Goal: Information Seeking & Learning: Learn about a topic

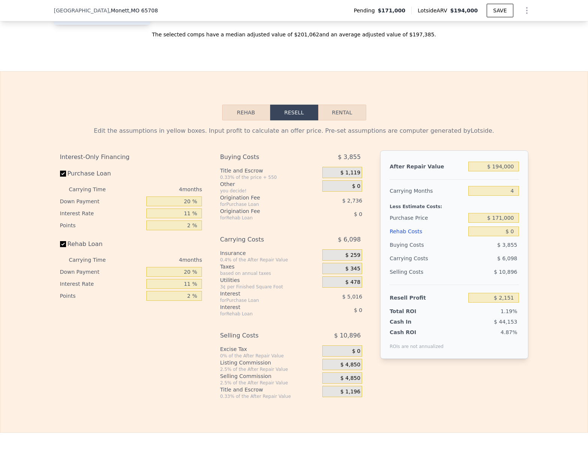
scroll to position [1036, 0]
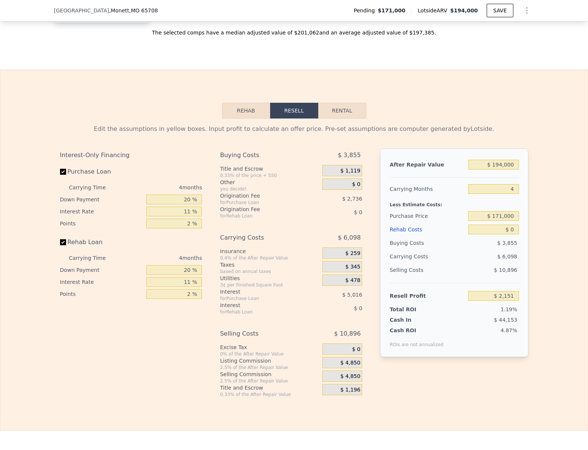
click at [252, 119] on button "Rehab" at bounding box center [246, 111] width 48 height 16
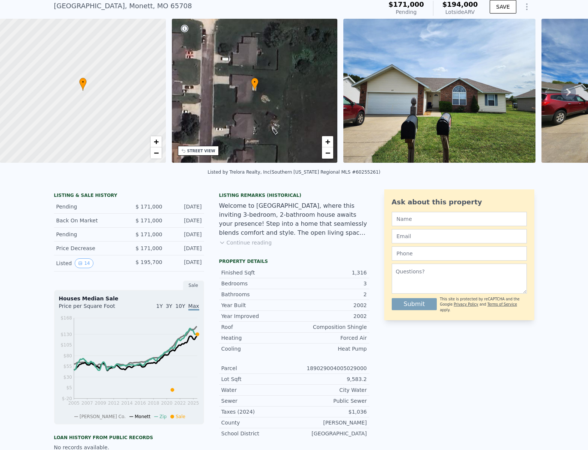
scroll to position [3, 0]
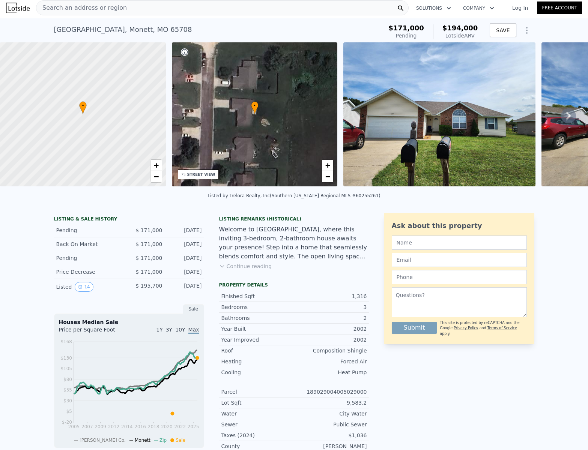
click at [568, 119] on icon at bounding box center [568, 115] width 15 height 15
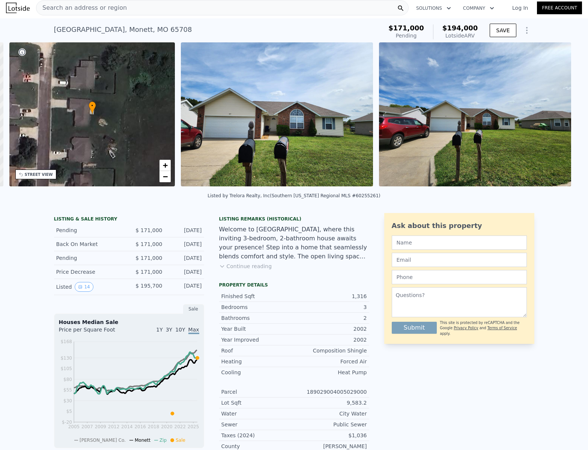
scroll to position [0, 175]
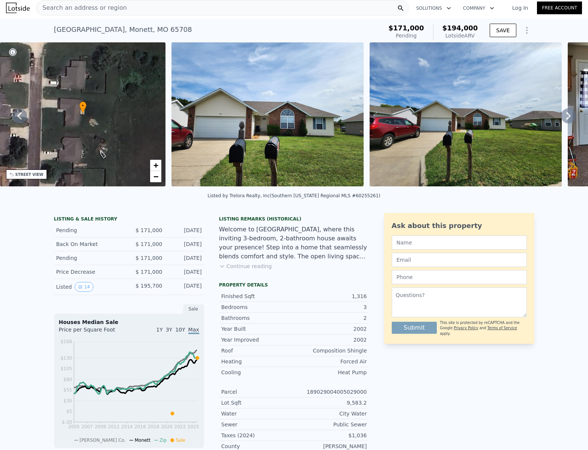
click at [566, 117] on icon at bounding box center [568, 116] width 5 height 8
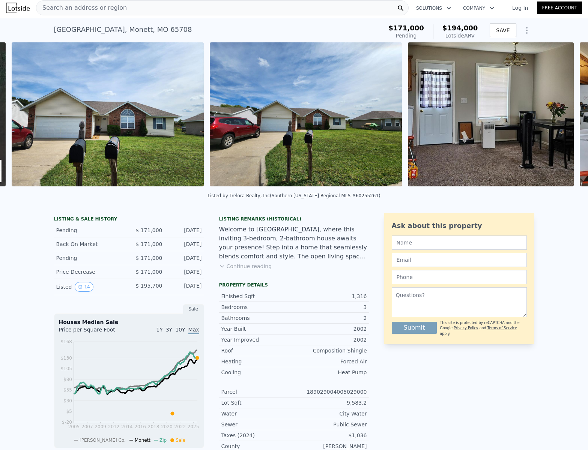
scroll to position [0, 343]
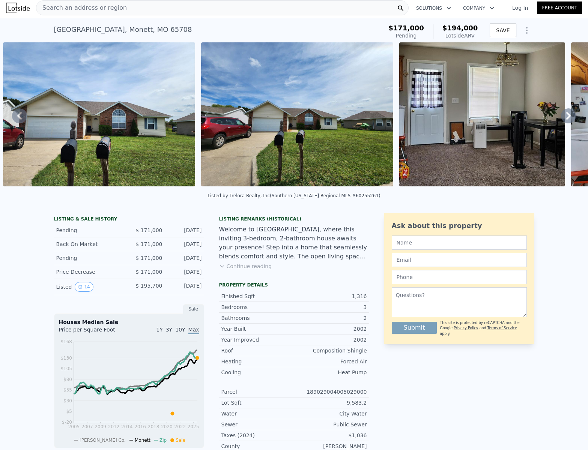
click at [566, 117] on icon at bounding box center [568, 116] width 5 height 8
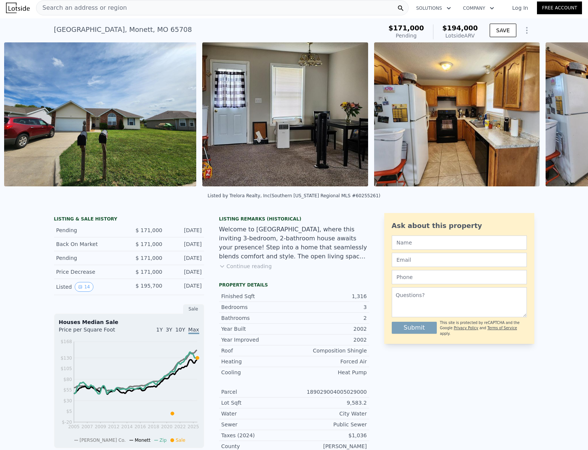
scroll to position [0, 541]
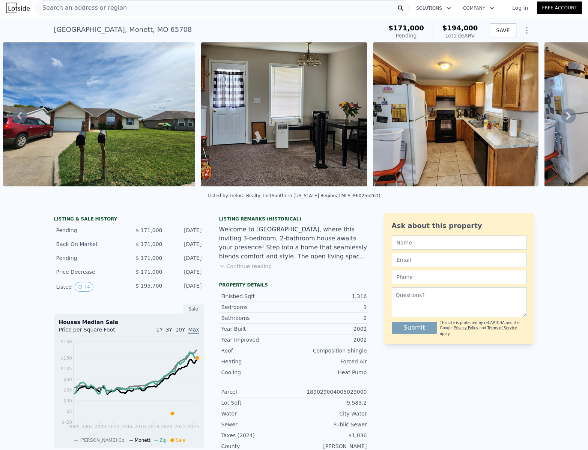
click at [566, 117] on icon at bounding box center [568, 116] width 5 height 8
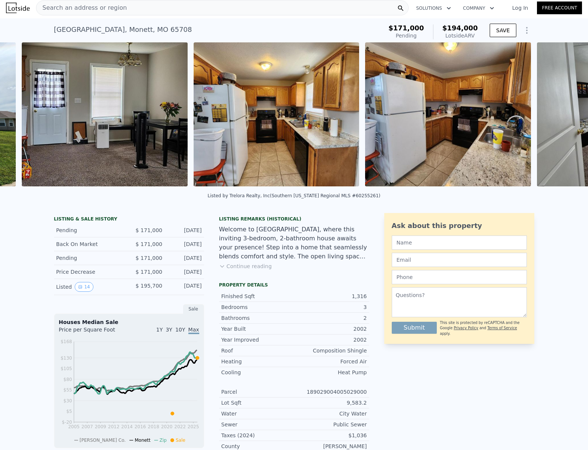
scroll to position [0, 739]
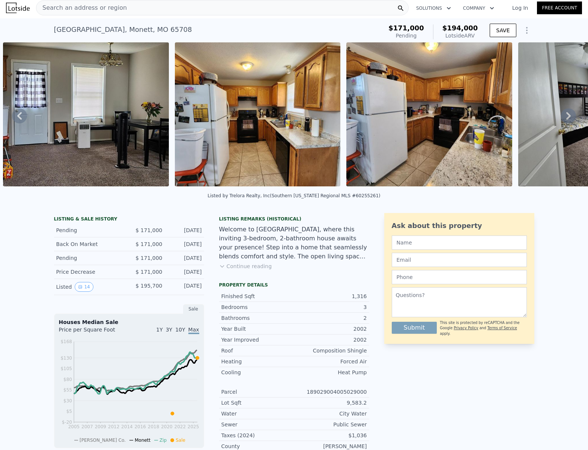
click at [566, 117] on icon at bounding box center [568, 116] width 5 height 8
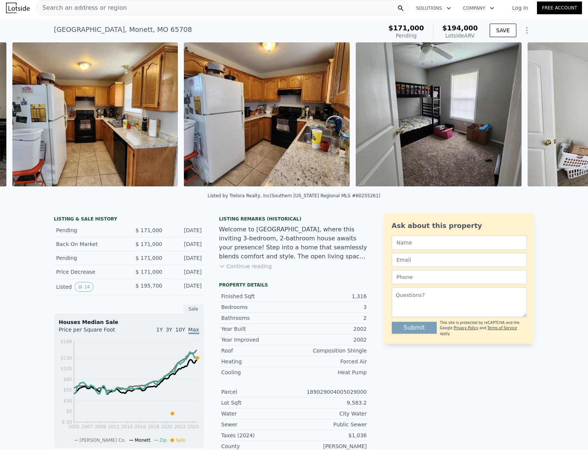
scroll to position [0, 911]
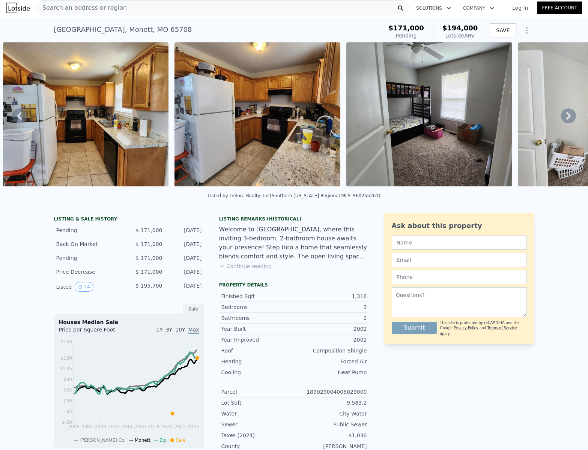
click at [566, 117] on icon at bounding box center [568, 116] width 5 height 8
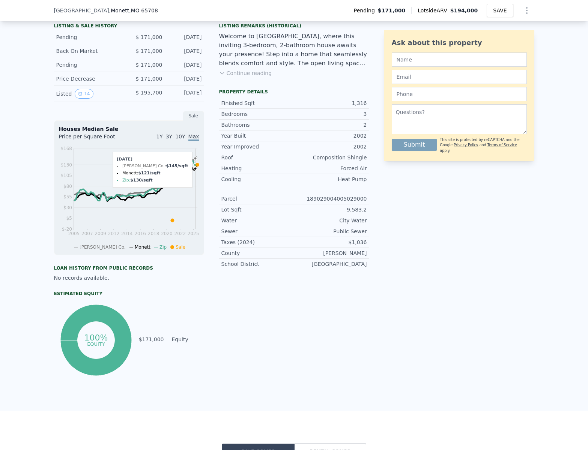
scroll to position [193, 0]
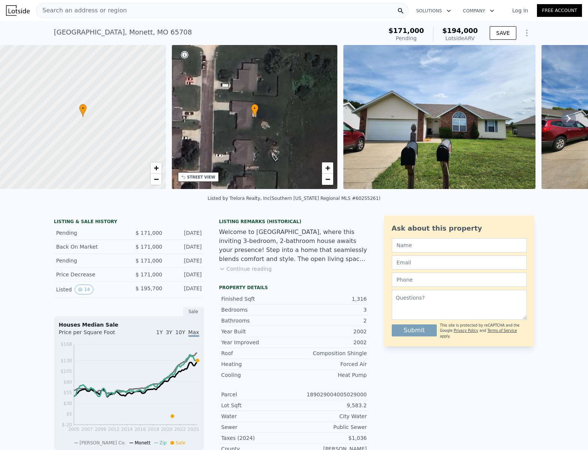
click at [566, 122] on icon at bounding box center [568, 119] width 5 height 8
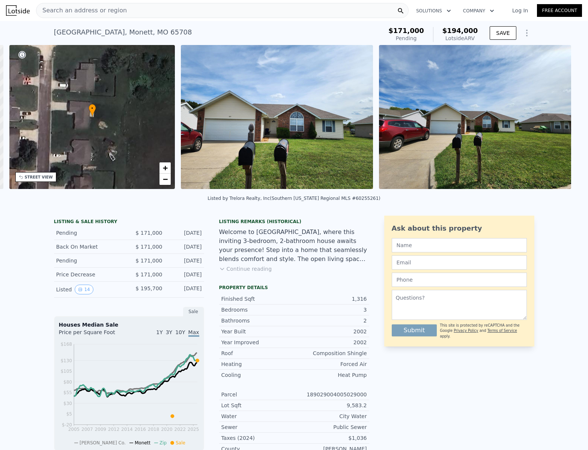
scroll to position [0, 175]
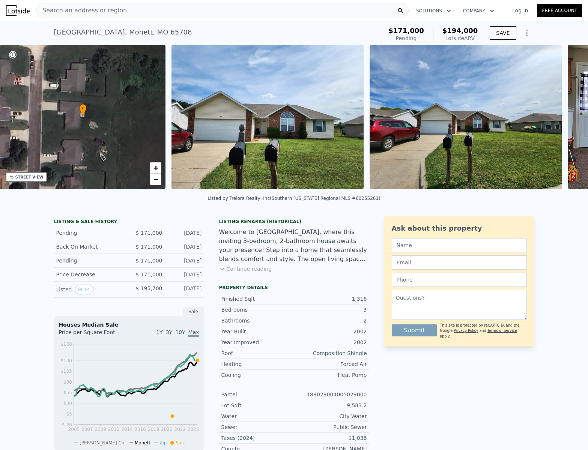
click at [563, 122] on div at bounding box center [465, 118] width 198 height 147
click at [564, 119] on icon at bounding box center [568, 118] width 15 height 15
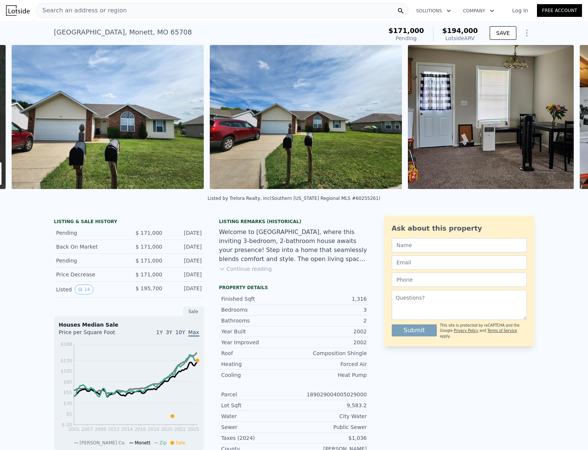
scroll to position [0, 343]
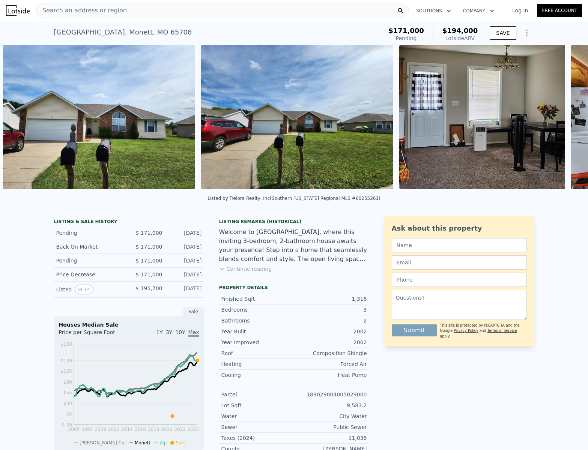
click at [564, 119] on div "• + − • + − STREET VIEW Loading... SATELLITE VIEW" at bounding box center [294, 118] width 588 height 147
click at [562, 122] on icon at bounding box center [568, 118] width 15 height 15
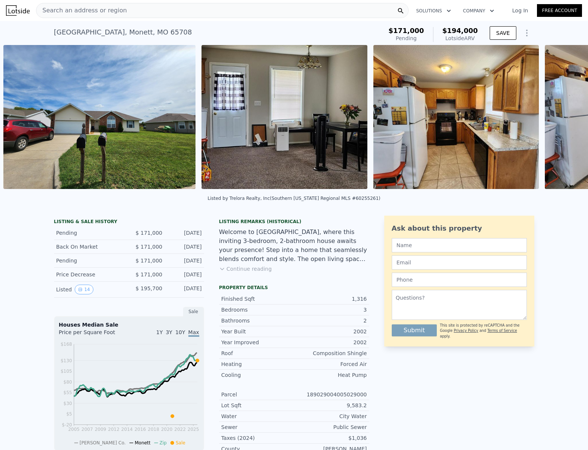
scroll to position [0, 541]
click at [562, 122] on icon at bounding box center [568, 118] width 15 height 15
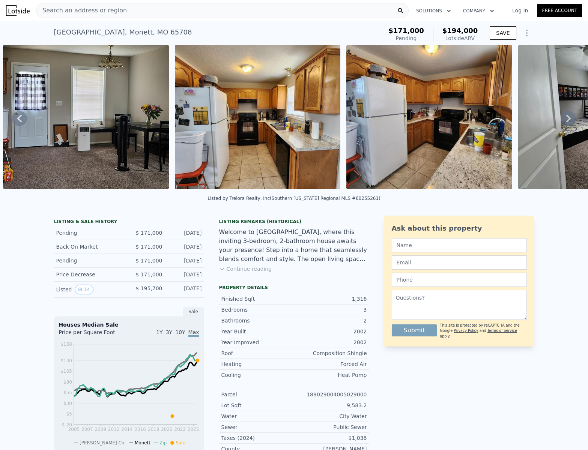
click at [562, 122] on icon at bounding box center [568, 118] width 15 height 15
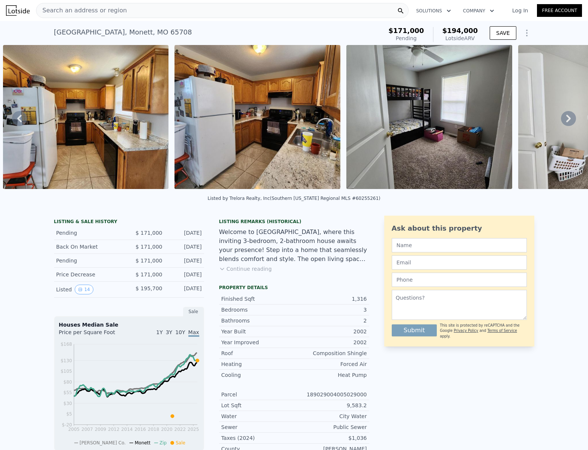
click at [562, 122] on icon at bounding box center [568, 118] width 15 height 15
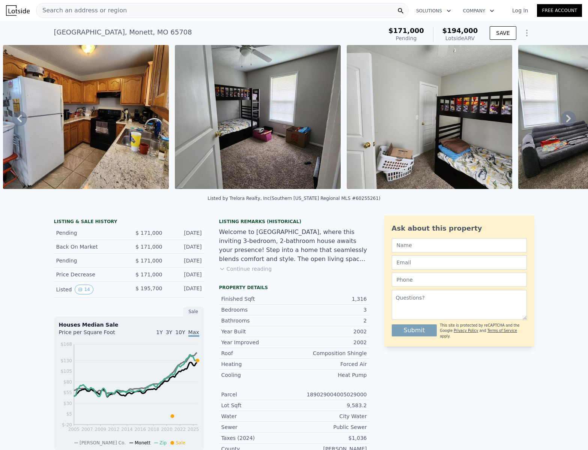
click at [562, 122] on icon at bounding box center [568, 118] width 15 height 15
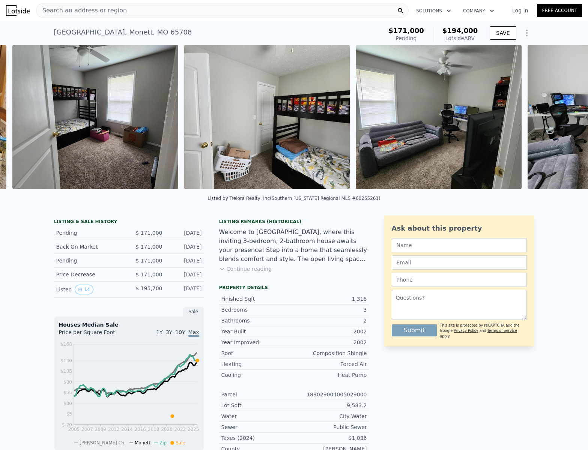
scroll to position [0, 1254]
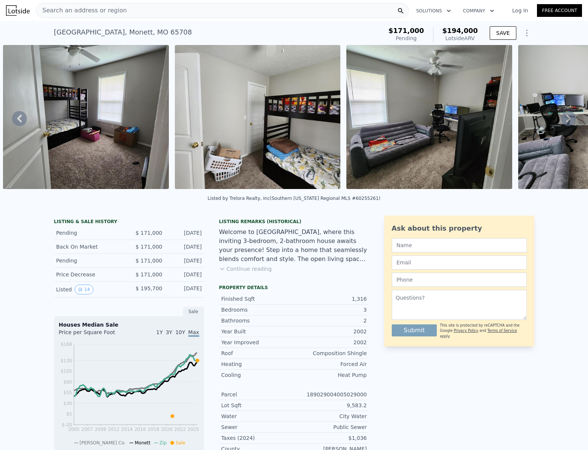
click at [566, 121] on icon at bounding box center [568, 119] width 5 height 8
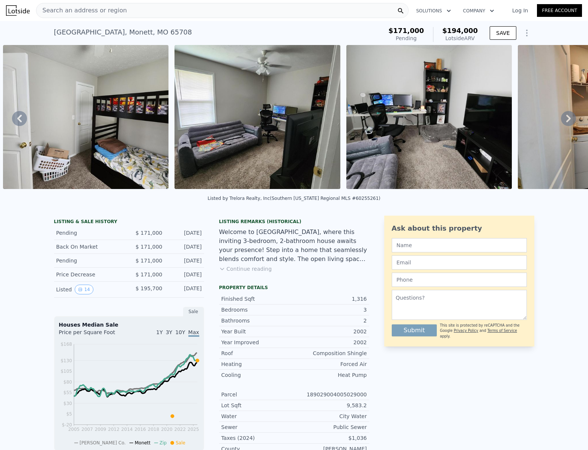
click at [566, 121] on icon at bounding box center [568, 119] width 5 height 8
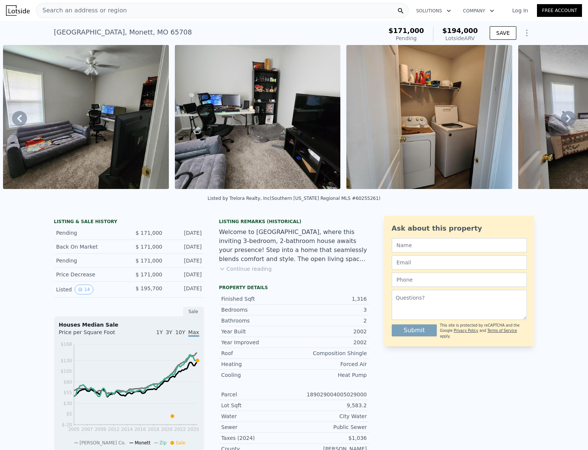
click at [566, 121] on icon at bounding box center [568, 119] width 5 height 8
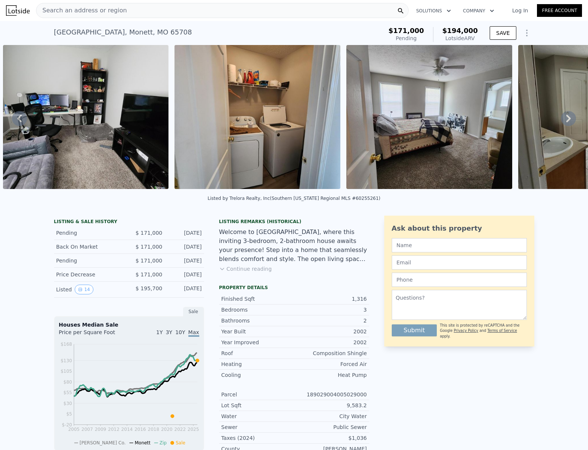
click at [566, 121] on icon at bounding box center [568, 119] width 5 height 8
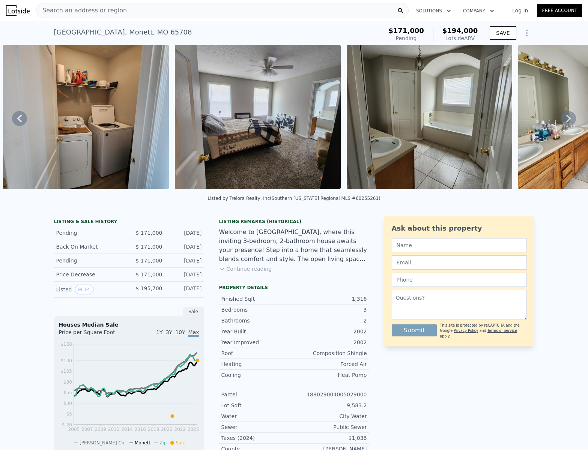
click at [566, 121] on icon at bounding box center [568, 119] width 5 height 8
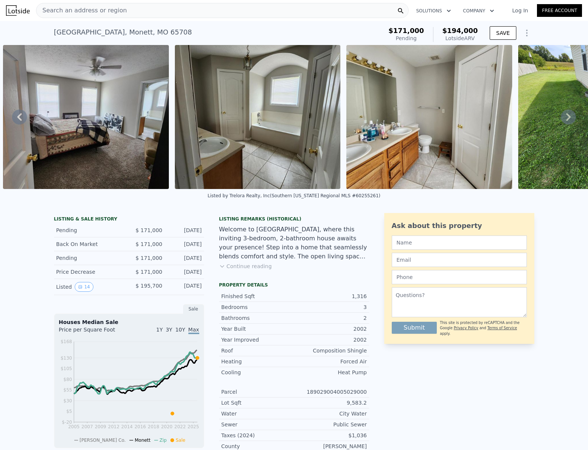
click at [566, 121] on icon at bounding box center [568, 117] width 5 height 8
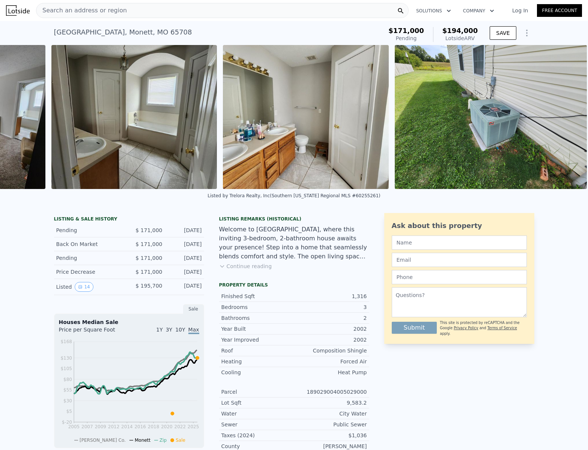
scroll to position [0, 2244]
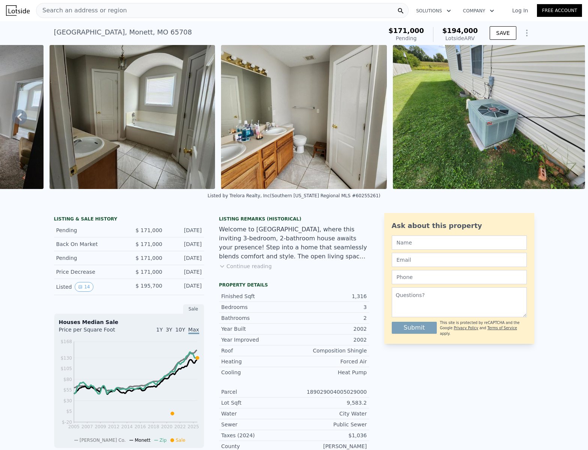
click at [563, 121] on img at bounding box center [489, 117] width 192 height 144
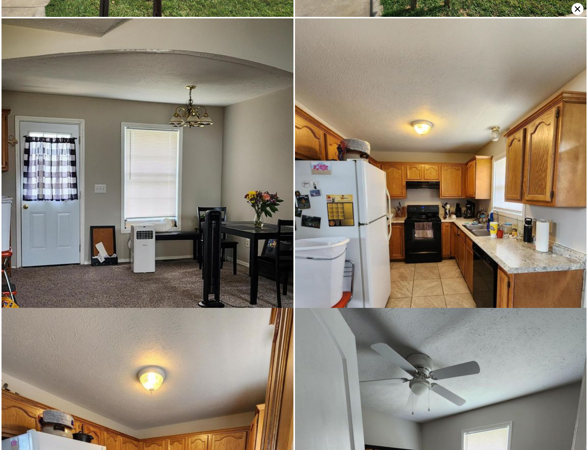
scroll to position [0, 0]
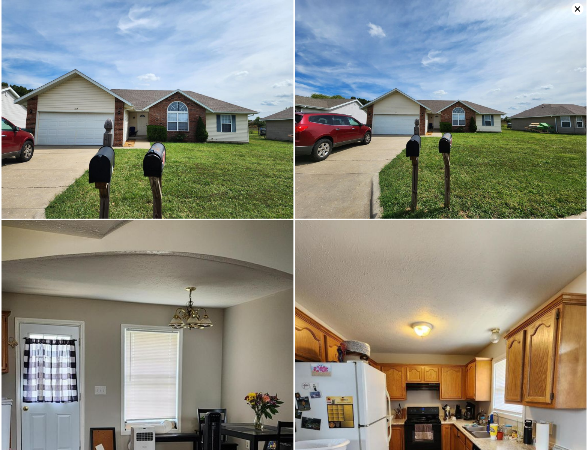
click at [575, 9] on icon at bounding box center [577, 9] width 12 height 12
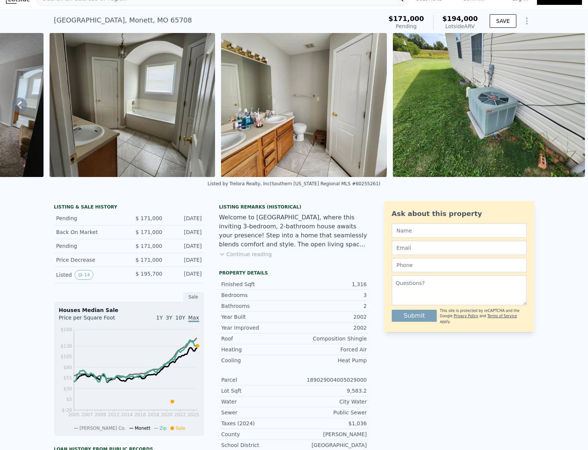
scroll to position [13, 0]
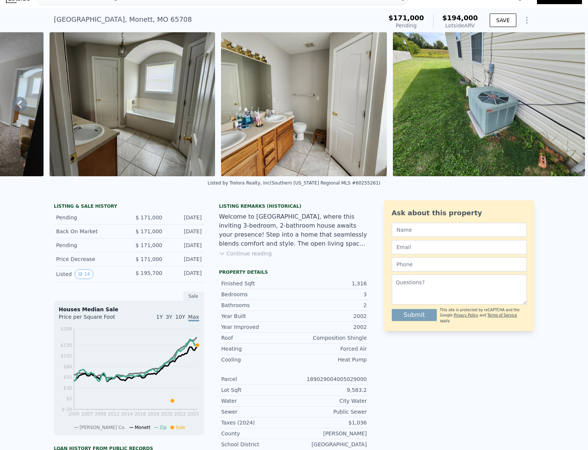
click at [254, 257] on button "Continue reading" at bounding box center [245, 254] width 53 height 8
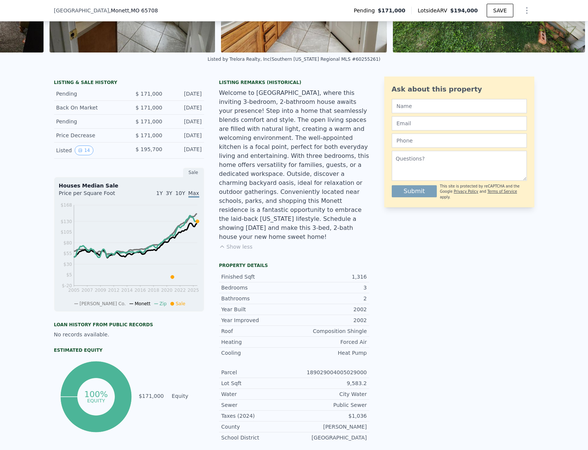
scroll to position [134, 0]
